Goal: Task Accomplishment & Management: Manage account settings

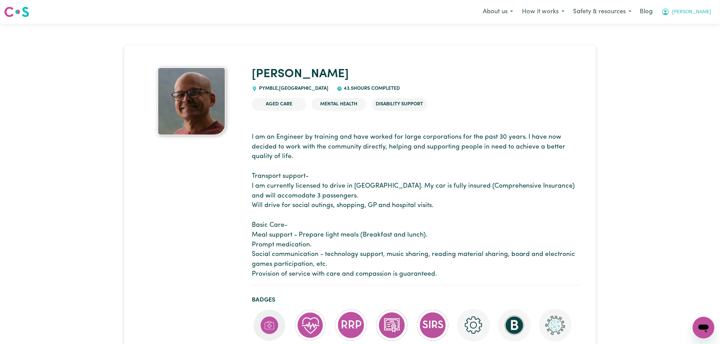
click at [705, 11] on span "[PERSON_NAME]" at bounding box center [691, 12] width 39 height 7
click at [695, 40] on link "Logout" at bounding box center [688, 39] width 54 height 13
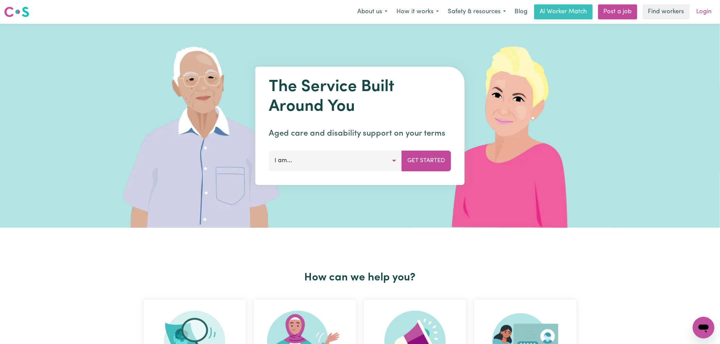
click at [703, 10] on link "Login" at bounding box center [703, 11] width 23 height 15
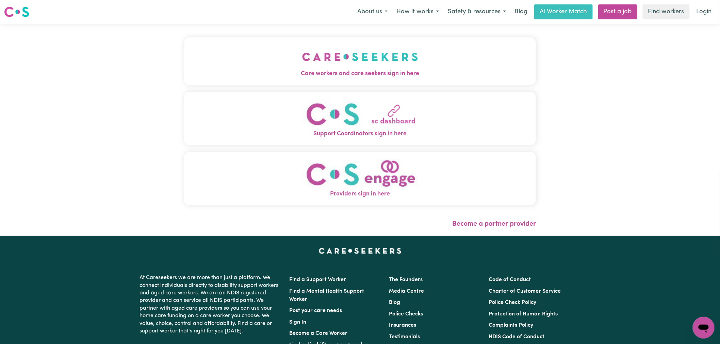
click at [302, 56] on img "Care workers and care seekers sign in here" at bounding box center [360, 56] width 116 height 25
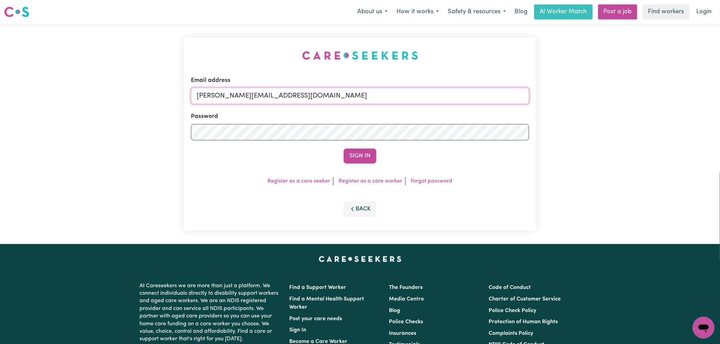
click at [283, 97] on input "[PERSON_NAME][EMAIL_ADDRESS][DOMAIN_NAME]" at bounding box center [360, 96] width 338 height 16
click at [311, 100] on input "[PERSON_NAME][EMAIL_ADDRESS][DOMAIN_NAME]" at bounding box center [360, 96] width 338 height 16
drag, startPoint x: 358, startPoint y: 97, endPoint x: 234, endPoint y: 96, distance: 124.1
click at [234, 96] on input "[EMAIL_ADDRESS][DOMAIN_NAME]" at bounding box center [360, 96] width 338 height 16
click at [343, 149] on button "Sign In" at bounding box center [359, 156] width 33 height 15
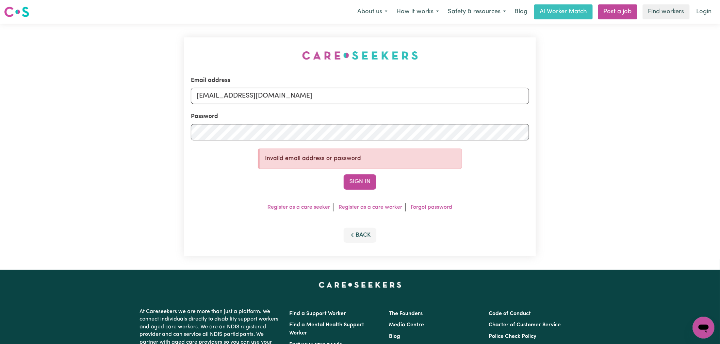
type input "[EMAIL_ADDRESS][DOMAIN_NAME]"
click at [343, 174] on button "Sign In" at bounding box center [359, 181] width 33 height 15
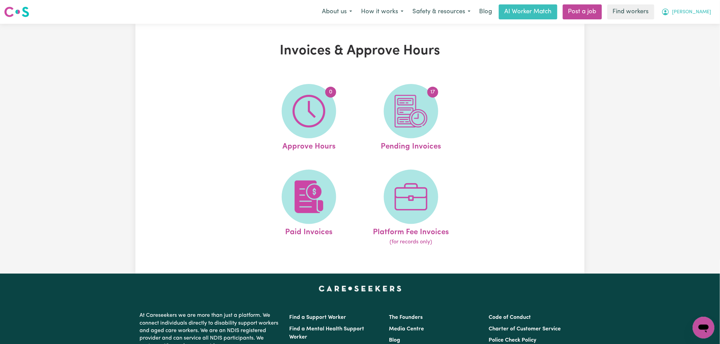
click at [704, 14] on span "Margaret" at bounding box center [691, 12] width 39 height 7
click at [701, 42] on link "Logout" at bounding box center [688, 39] width 54 height 13
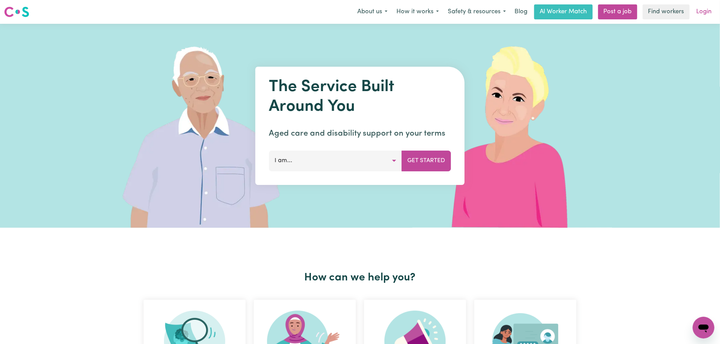
click at [706, 10] on link "Login" at bounding box center [703, 11] width 23 height 15
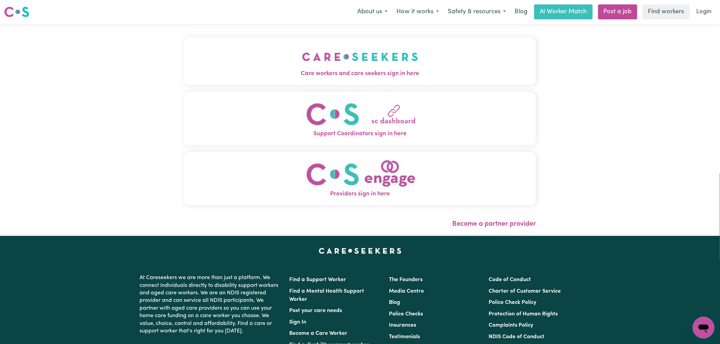
click at [184, 78] on button "Care workers and care seekers sign in here" at bounding box center [360, 61] width 352 height 48
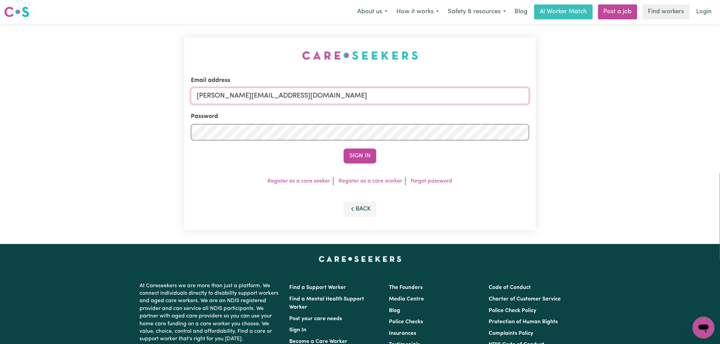
click at [334, 99] on input "[PERSON_NAME][EMAIL_ADDRESS][DOMAIN_NAME]" at bounding box center [360, 96] width 338 height 16
drag, startPoint x: 305, startPoint y: 96, endPoint x: 233, endPoint y: 96, distance: 72.8
click at [233, 96] on input "superuser~ usmansethi00@icloud.com" at bounding box center [360, 96] width 338 height 16
type input "superuser~usmansethi00@icloud.com"
click at [343, 149] on button "Sign In" at bounding box center [359, 156] width 33 height 15
